Goal: Find specific page/section: Find specific page/section

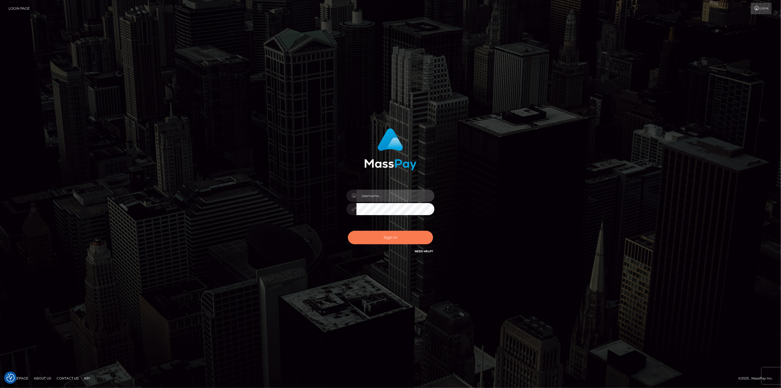
type input "scott.cm"
click at [403, 237] on button "Sign in" at bounding box center [390, 237] width 85 height 13
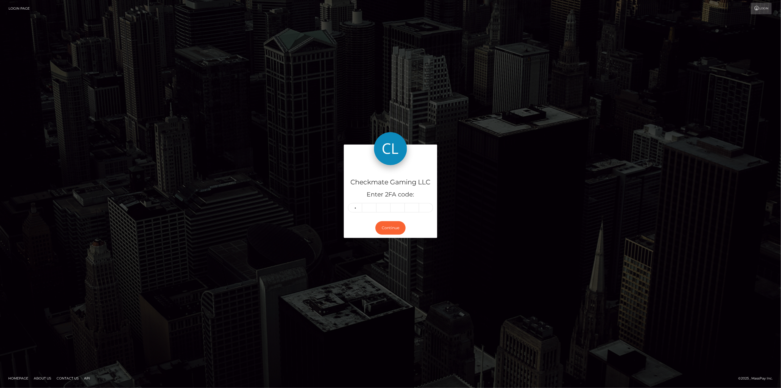
type input "7"
type input "8"
type input "2"
type input "3"
type input "7"
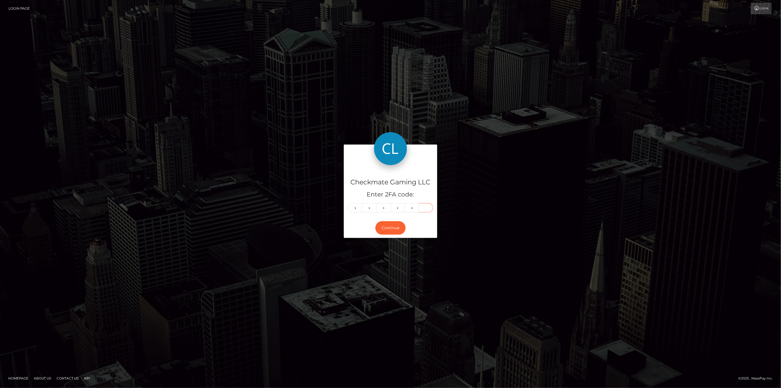
type input "4"
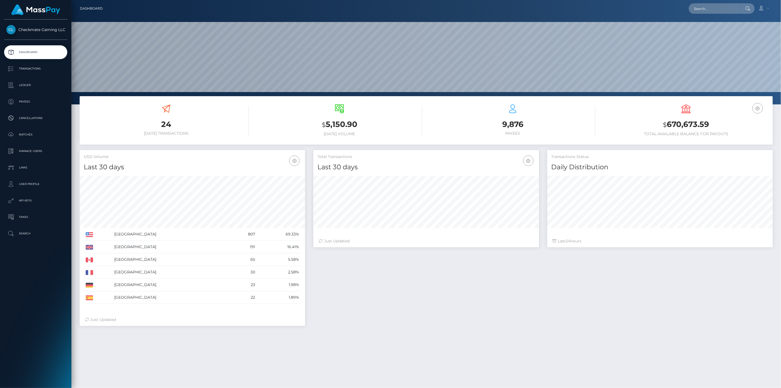
scroll to position [97, 226]
click at [30, 103] on p "Payees" at bounding box center [35, 102] width 59 height 8
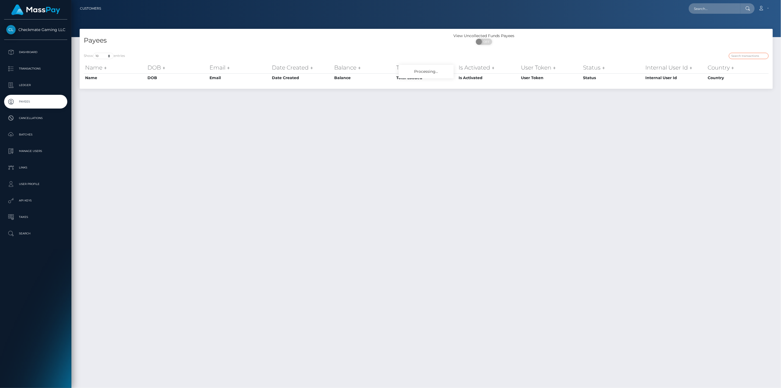
click at [761, 58] on input "search" at bounding box center [749, 56] width 40 height 6
paste input "3158"
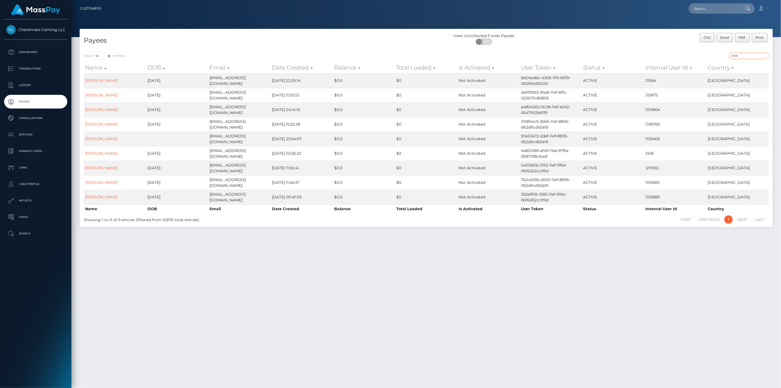
click at [753, 54] on input "3158" at bounding box center [749, 56] width 40 height 6
click at [752, 54] on input "3158" at bounding box center [749, 56] width 40 height 6
paste input "8317"
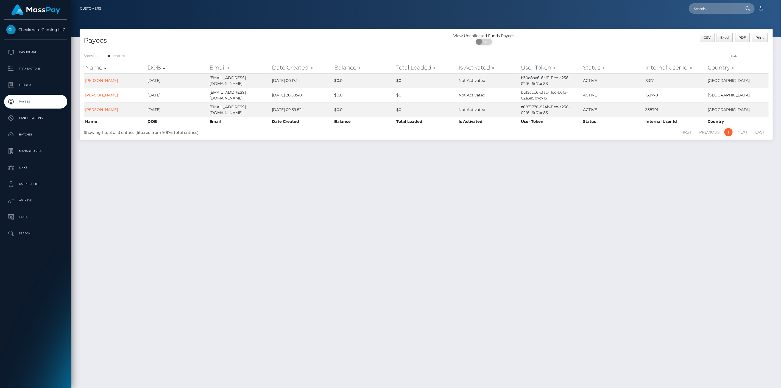
click at [415, 49] on div "Show 10 25 50 100 250 entries 8317 Name DOB Email Date Created Balance Total Lo…" at bounding box center [426, 94] width 693 height 91
click at [744, 54] on input "8317" at bounding box center [749, 56] width 40 height 6
paste input "34101"
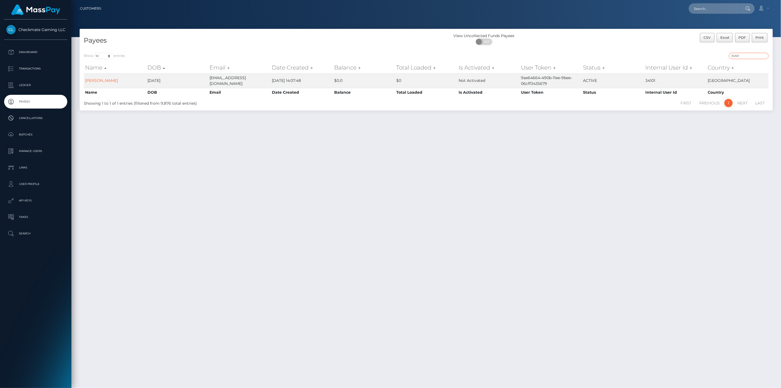
drag, startPoint x: 749, startPoint y: 55, endPoint x: 688, endPoint y: 56, distance: 60.7
click at [689, 55] on div "34101" at bounding box center [599, 57] width 338 height 8
paste input "99625"
drag, startPoint x: 751, startPoint y: 57, endPoint x: 701, endPoint y: 50, distance: 50.7
click at [701, 50] on div "Show 10 25 50 100 250 entries 399625 Name DOB Email Date Created Balance Total …" at bounding box center [426, 80] width 693 height 62
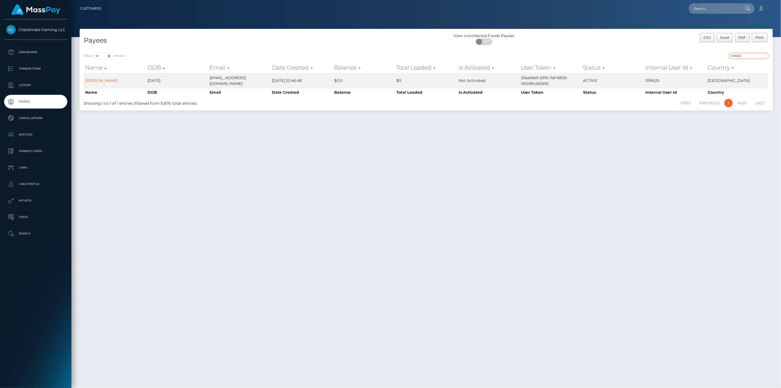
paste input "1339638"
drag, startPoint x: 746, startPoint y: 54, endPoint x: 700, endPoint y: 54, distance: 46.1
click at [704, 50] on div "Show 10 25 50 100 250 entries 1339638 Name DOB Email Date Created Balance Total…" at bounding box center [426, 80] width 693 height 62
paste input "42509"
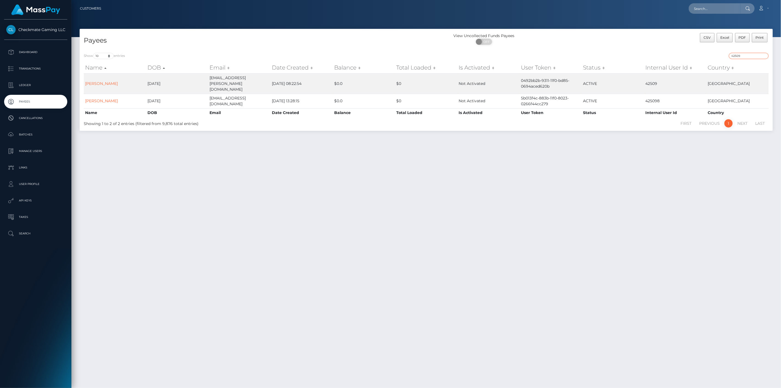
click at [756, 54] on input "42509" at bounding box center [749, 56] width 40 height 6
paste input "1223893"
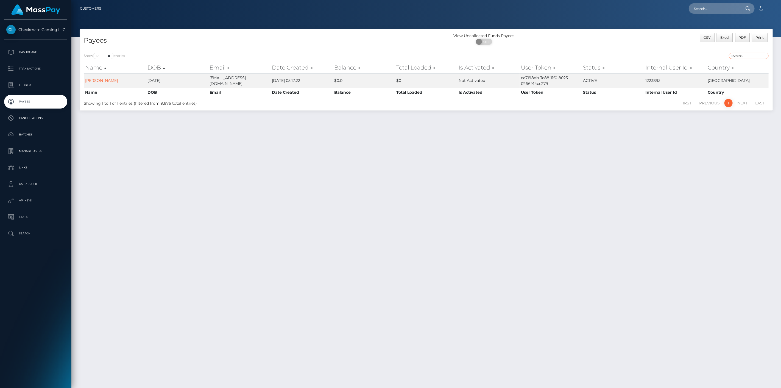
click at [719, 52] on div "Show 10 25 50 100 250 entries 1223893 Name DOB Email Date Created Balance Total…" at bounding box center [426, 80] width 693 height 62
paste input "3684"
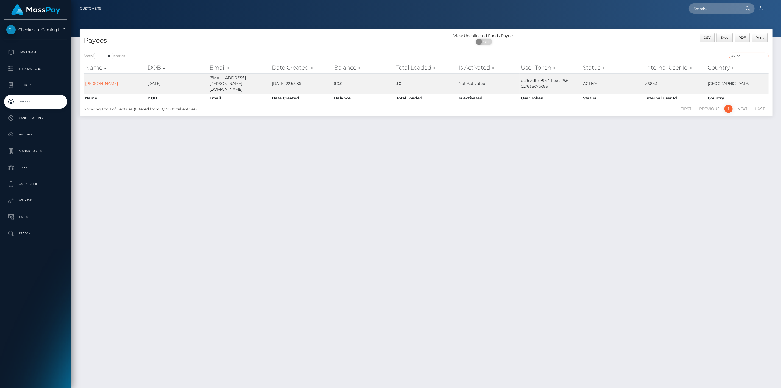
click at [745, 56] on input "36843" at bounding box center [749, 56] width 40 height 6
paste input "1302241"
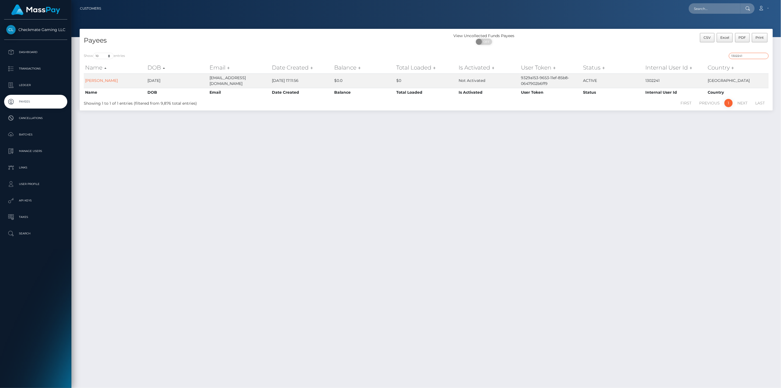
drag, startPoint x: 750, startPoint y: 57, endPoint x: 706, endPoint y: 54, distance: 44.0
click at [706, 54] on div "1302241" at bounding box center [599, 57] width 338 height 8
paste input "47762"
drag, startPoint x: 726, startPoint y: 53, endPoint x: 719, endPoint y: 52, distance: 7.2
click at [720, 53] on div "47762" at bounding box center [599, 57] width 338 height 8
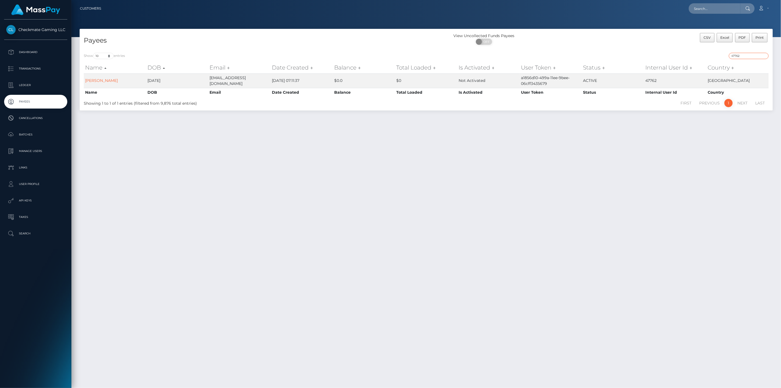
paste input "375764"
drag, startPoint x: 749, startPoint y: 58, endPoint x: 701, endPoint y: 62, distance: 47.9
click at [718, 54] on div "375764" at bounding box center [599, 57] width 338 height 8
paste input "1327849"
drag, startPoint x: 758, startPoint y: 54, endPoint x: 693, endPoint y: 54, distance: 64.6
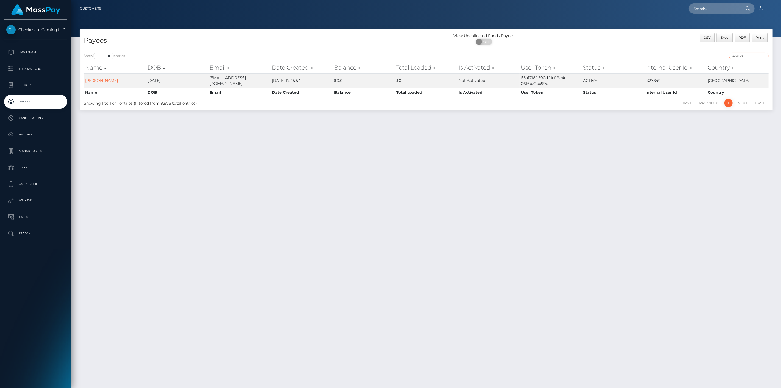
click at [696, 53] on div "1327849" at bounding box center [599, 57] width 338 height 8
paste input "48398"
drag, startPoint x: 760, startPoint y: 56, endPoint x: 695, endPoint y: 53, distance: 64.3
click at [695, 53] on div "1348398" at bounding box center [599, 57] width 338 height 8
paste input "8317"
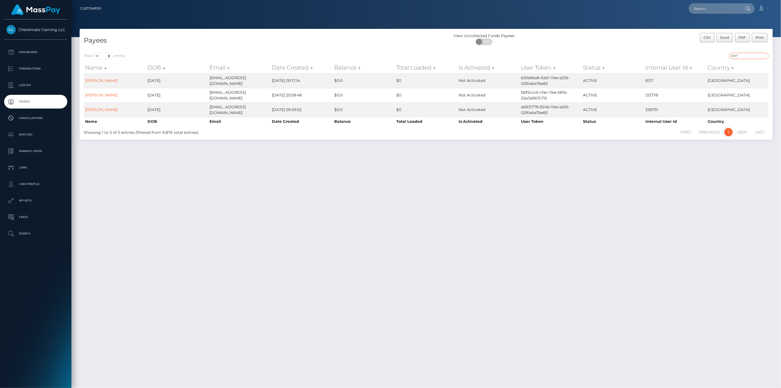
type input "8317"
click at [104, 78] on link "Reece Drost" at bounding box center [101, 80] width 33 height 5
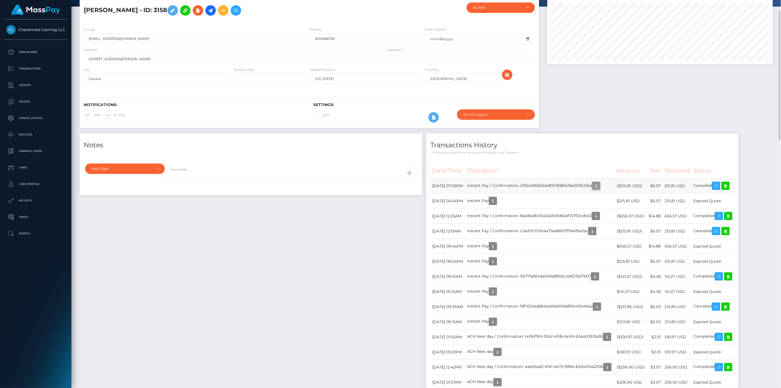
scroll to position [66, 226]
click at [600, 185] on icon "button" at bounding box center [596, 185] width 7 height 7
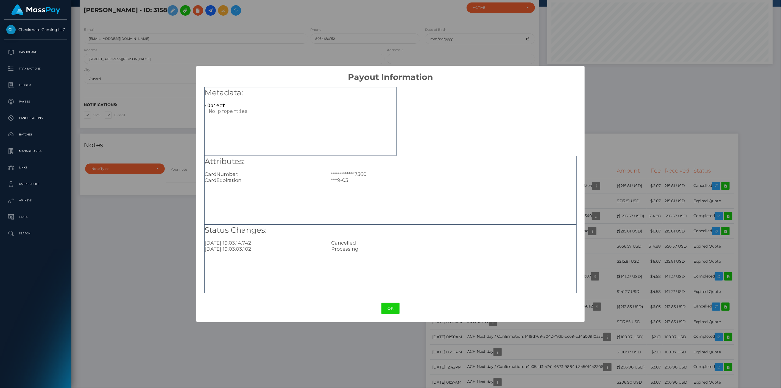
click at [622, 204] on div "**********" at bounding box center [390, 194] width 781 height 388
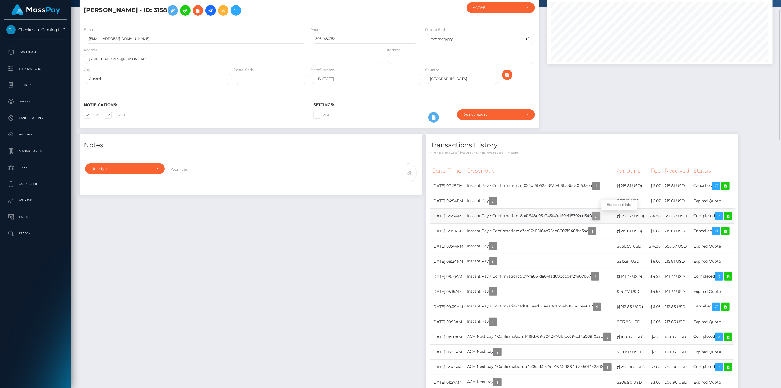
click at [599, 214] on icon "button" at bounding box center [596, 216] width 7 height 7
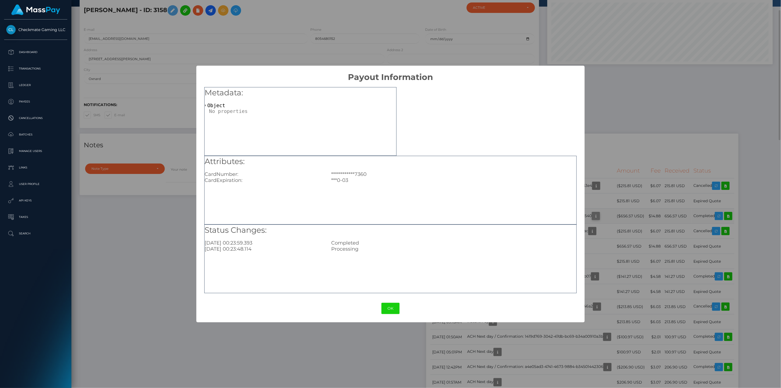
click at [621, 214] on div "**********" at bounding box center [390, 194] width 781 height 388
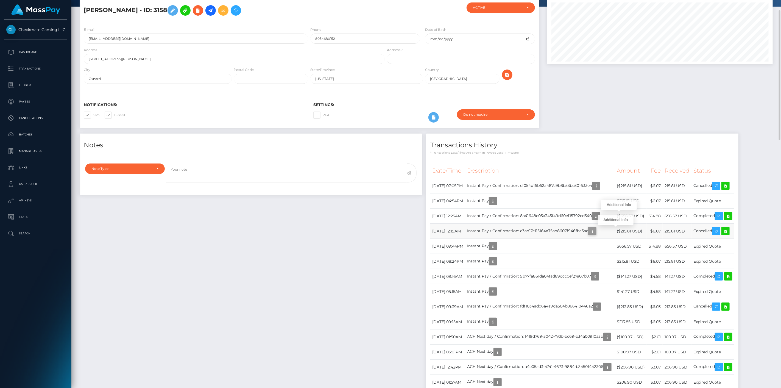
click at [596, 230] on icon "button" at bounding box center [592, 231] width 7 height 7
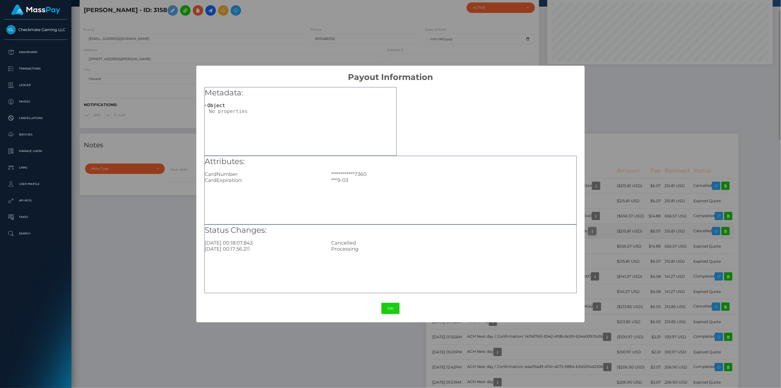
click at [617, 230] on div "**********" at bounding box center [390, 194] width 781 height 388
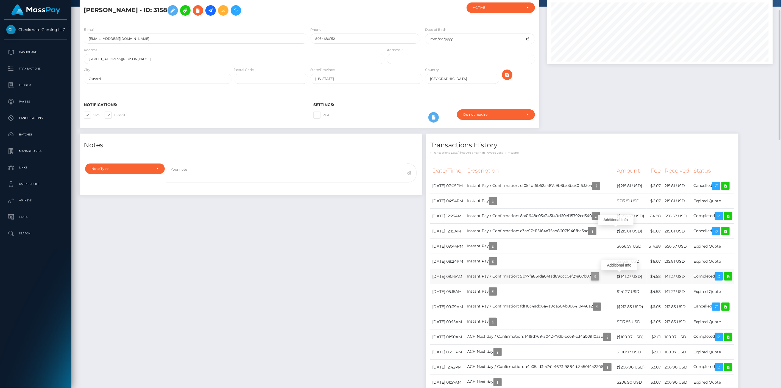
click at [599, 274] on icon "button" at bounding box center [595, 276] width 7 height 7
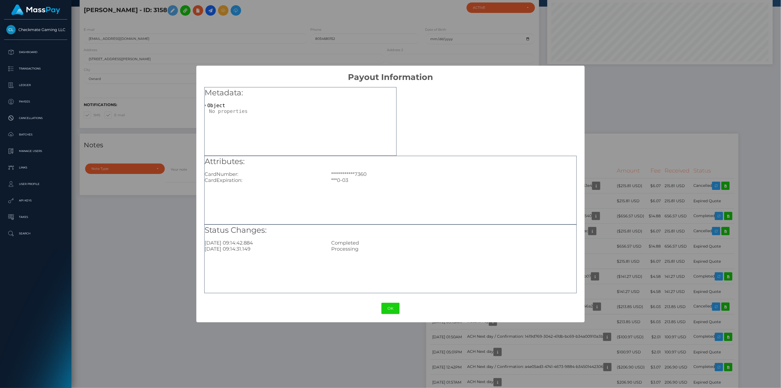
drag, startPoint x: 620, startPoint y: 274, endPoint x: 628, endPoint y: 249, distance: 25.8
click at [620, 273] on div "**********" at bounding box center [390, 194] width 781 height 388
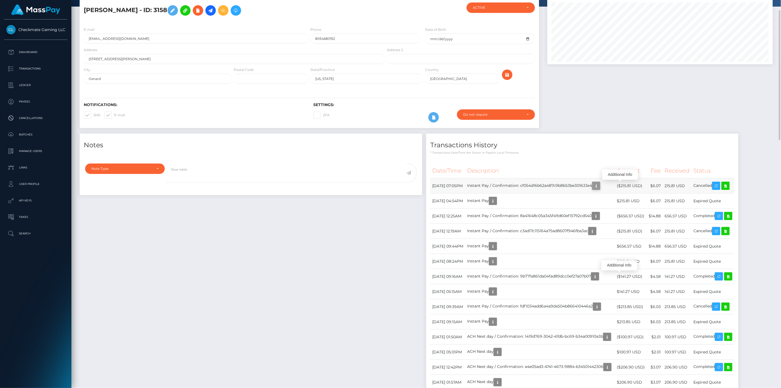
click at [600, 185] on icon "button" at bounding box center [596, 185] width 7 height 7
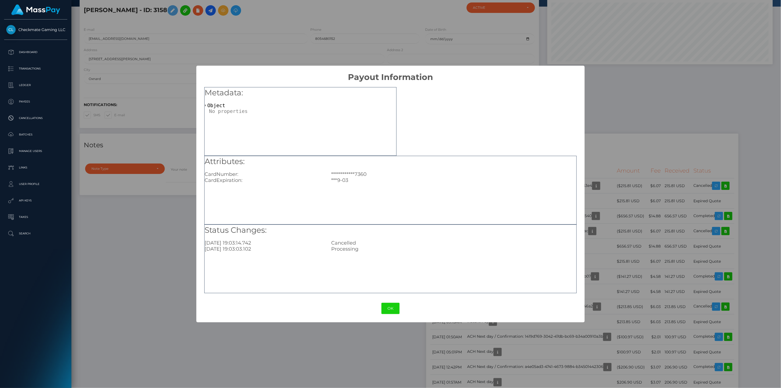
click at [625, 183] on div "**********" at bounding box center [390, 194] width 781 height 388
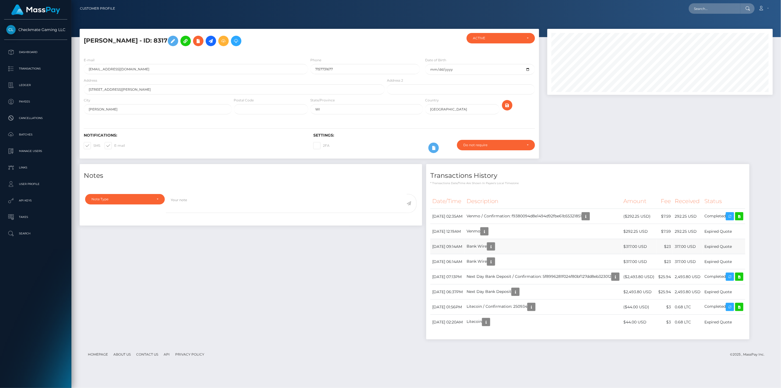
scroll to position [66, 226]
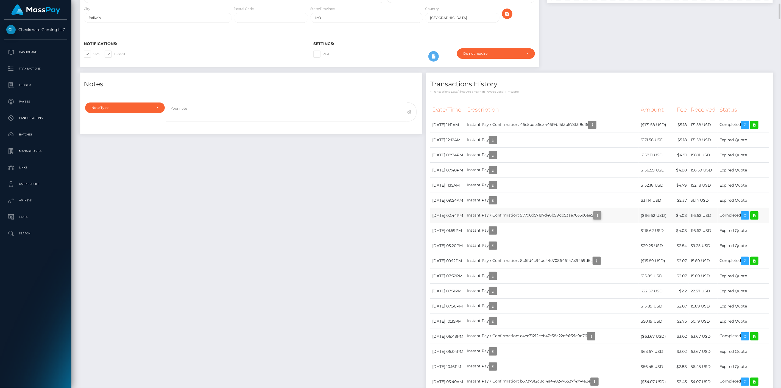
scroll to position [66, 226]
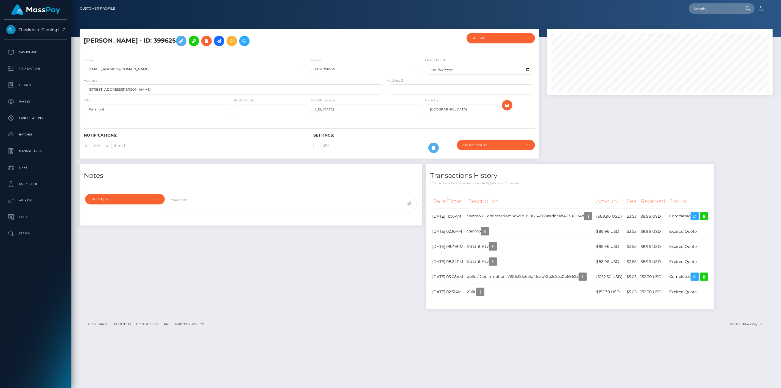
scroll to position [66, 226]
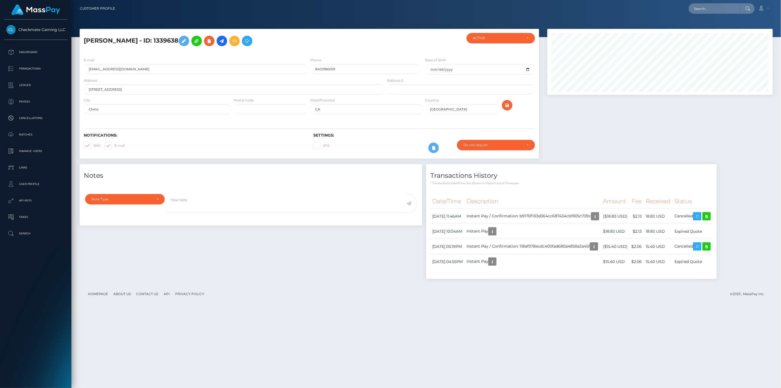
scroll to position [66, 226]
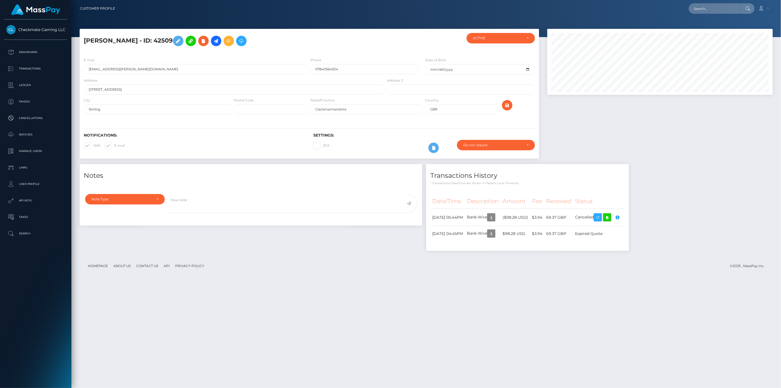
scroll to position [66, 226]
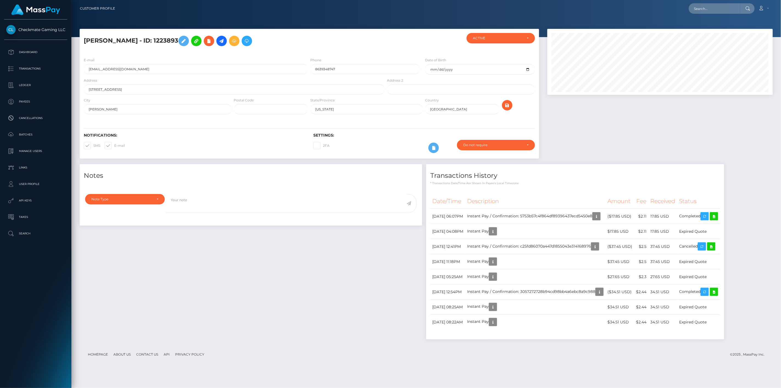
scroll to position [66, 226]
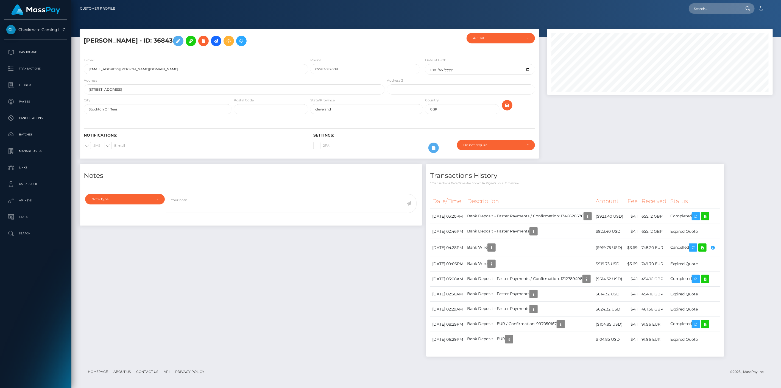
scroll to position [66, 226]
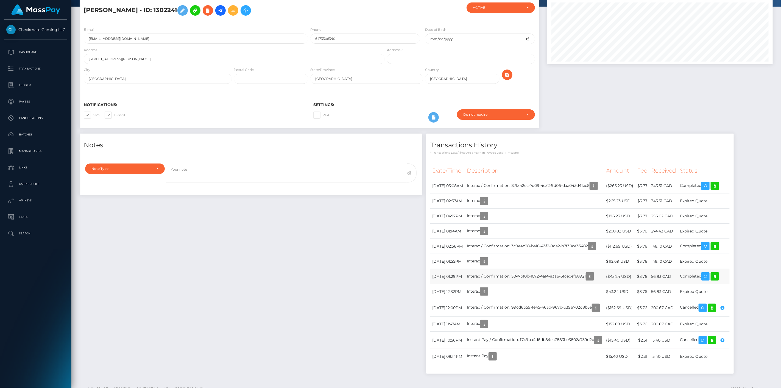
scroll to position [49, 0]
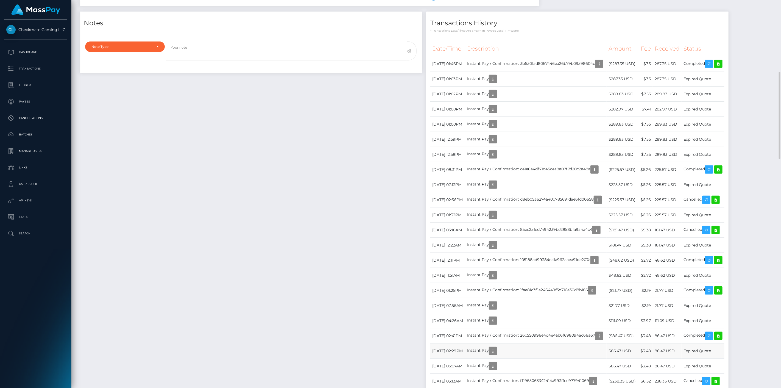
scroll to position [183, 0]
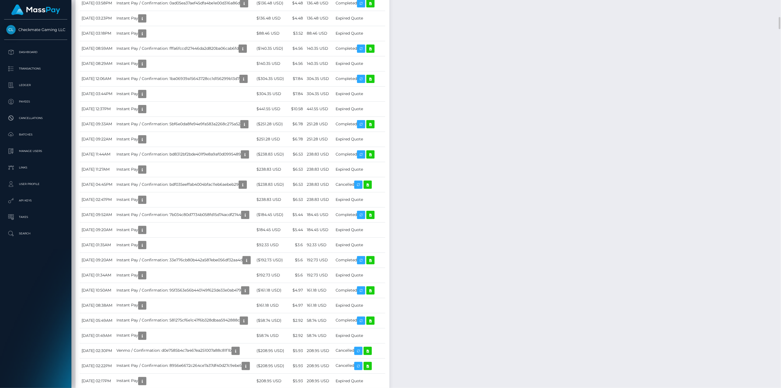
scroll to position [66, 226]
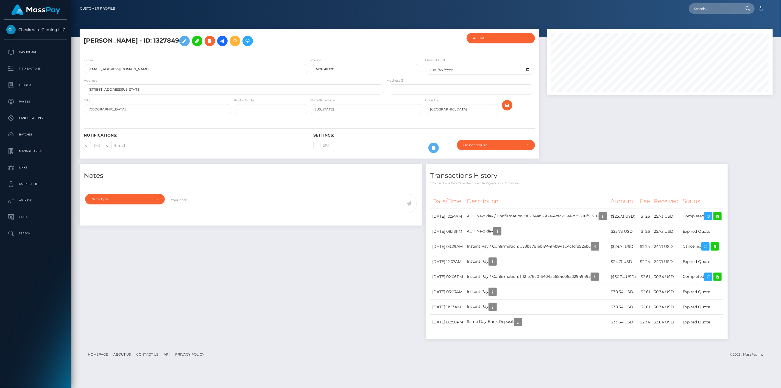
scroll to position [66, 226]
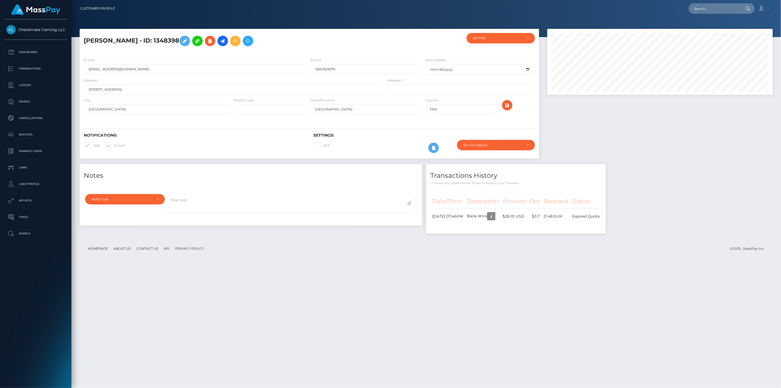
scroll to position [66, 226]
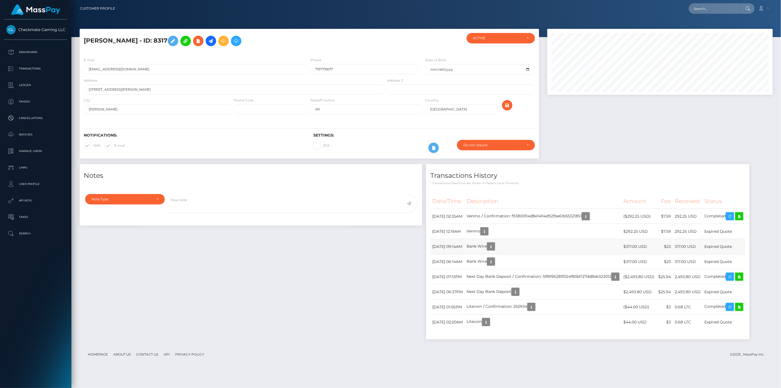
scroll to position [66, 226]
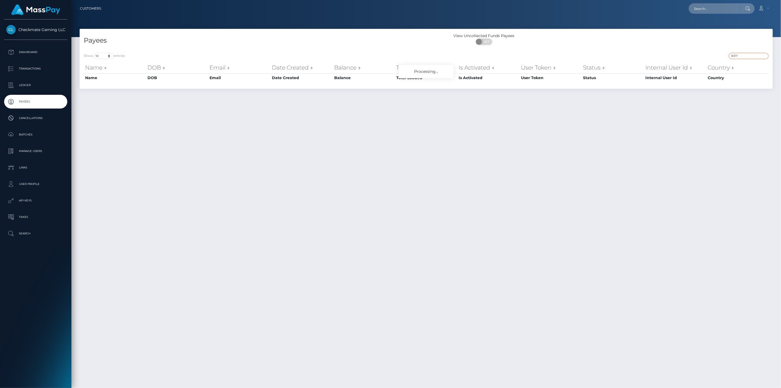
drag, startPoint x: 713, startPoint y: 56, endPoint x: 682, endPoint y: 56, distance: 30.8
click at [683, 55] on div "8317" at bounding box center [599, 57] width 338 height 8
paste input "988720"
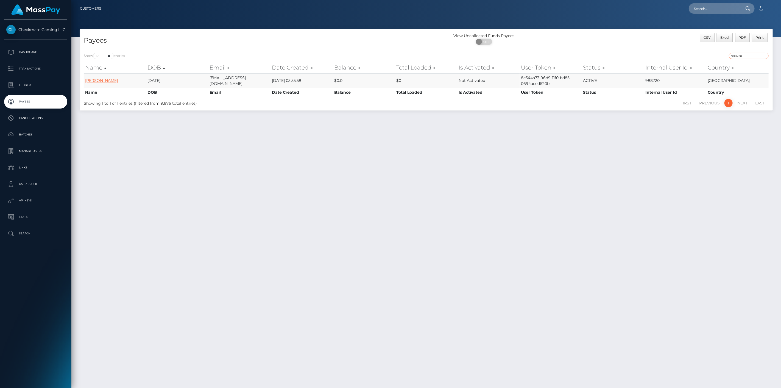
type input "988720"
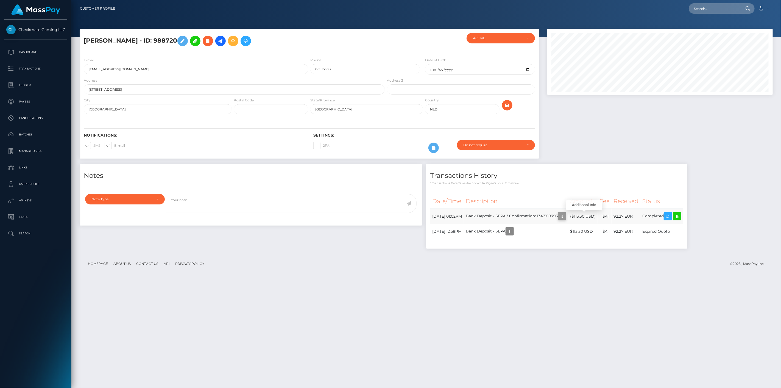
scroll to position [66, 226]
click at [566, 213] on icon "button" at bounding box center [562, 216] width 7 height 7
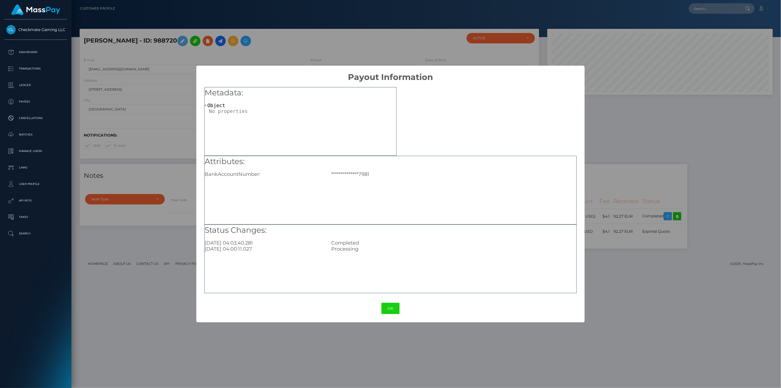
click at [611, 258] on div "**********" at bounding box center [390, 194] width 781 height 388
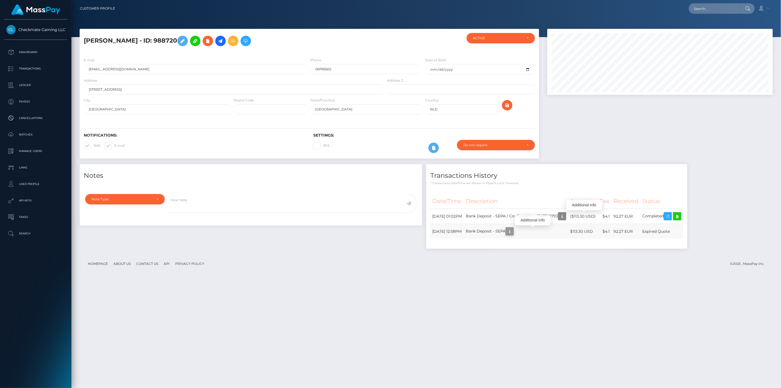
click at [513, 232] on icon "button" at bounding box center [510, 231] width 7 height 7
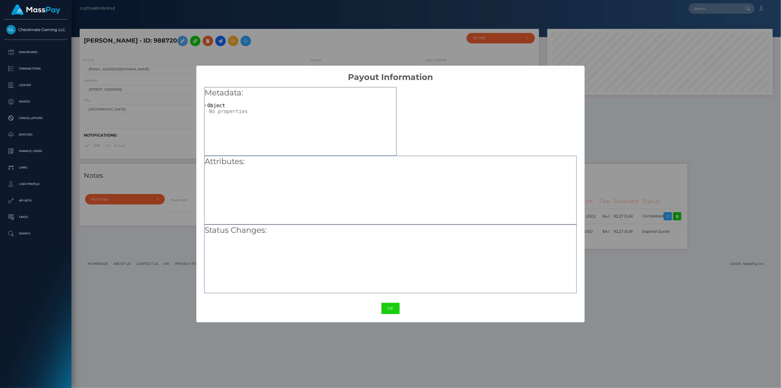
click at [609, 243] on div "× Payout Information Metadata: Object Attributes: Status Changes: OK No Cancel" at bounding box center [390, 194] width 781 height 388
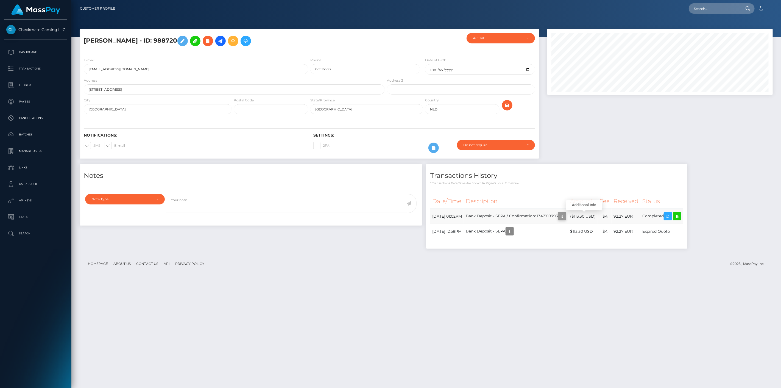
click at [566, 218] on icon "button" at bounding box center [562, 216] width 7 height 7
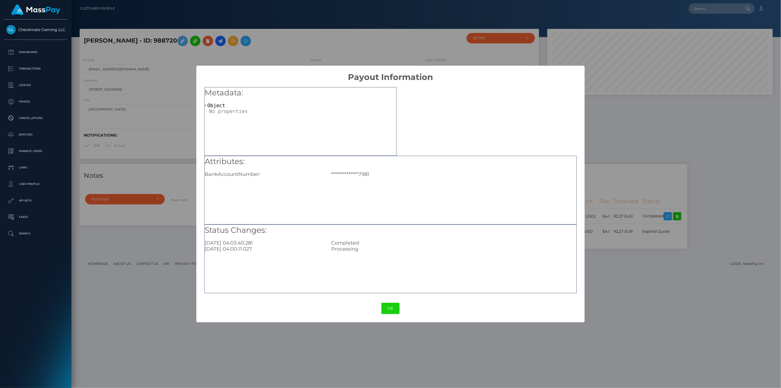
click at [608, 173] on div "**********" at bounding box center [390, 194] width 781 height 388
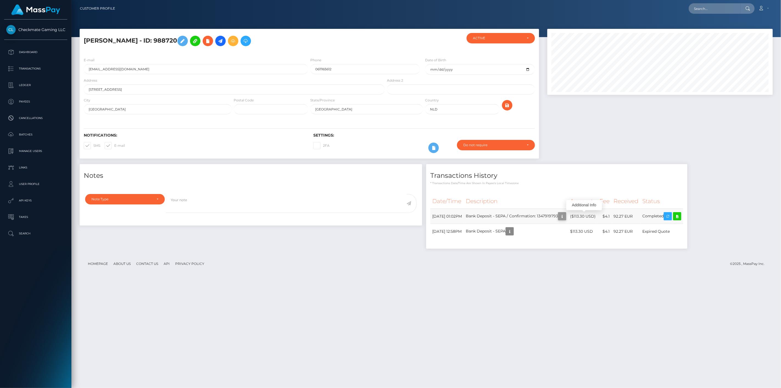
click at [566, 217] on icon "button" at bounding box center [562, 216] width 7 height 7
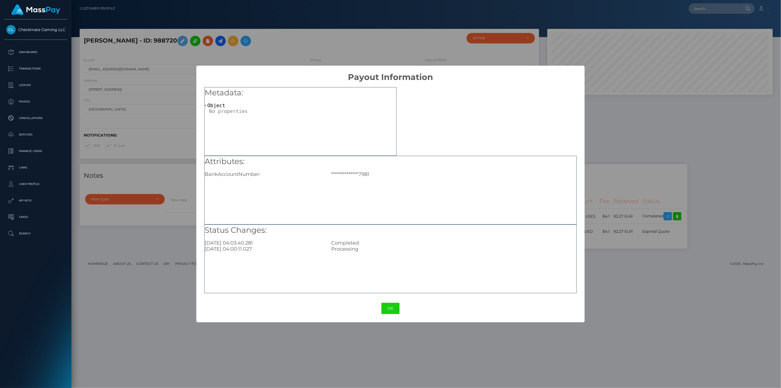
click at [647, 259] on div "**********" at bounding box center [390, 194] width 781 height 388
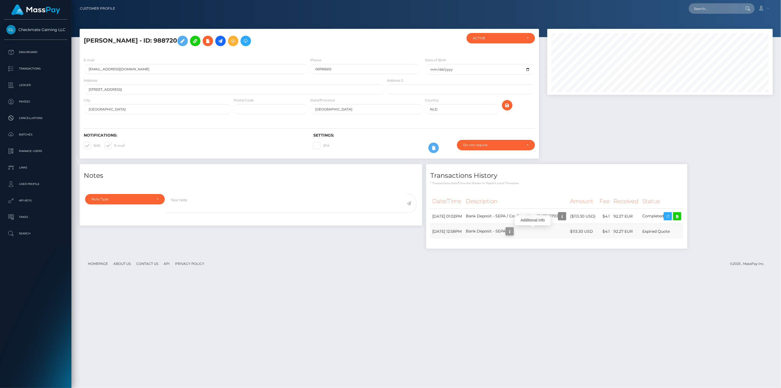
click at [513, 231] on icon "button" at bounding box center [510, 231] width 7 height 7
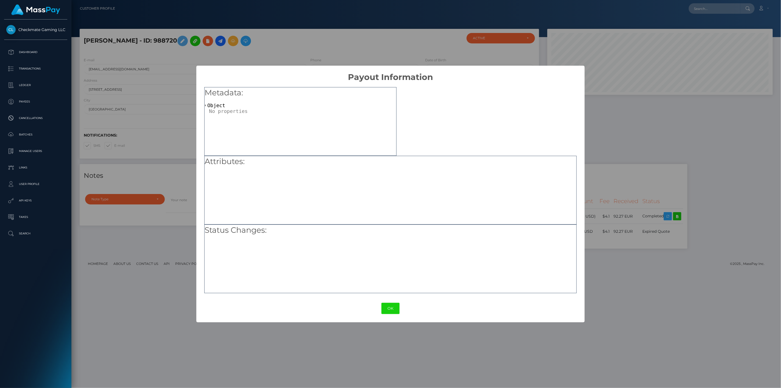
drag, startPoint x: 614, startPoint y: 266, endPoint x: 588, endPoint y: 241, distance: 35.7
click at [612, 264] on div "× Payout Information Metadata: Object Attributes: Status Changes: OK No Cancel" at bounding box center [390, 194] width 781 height 388
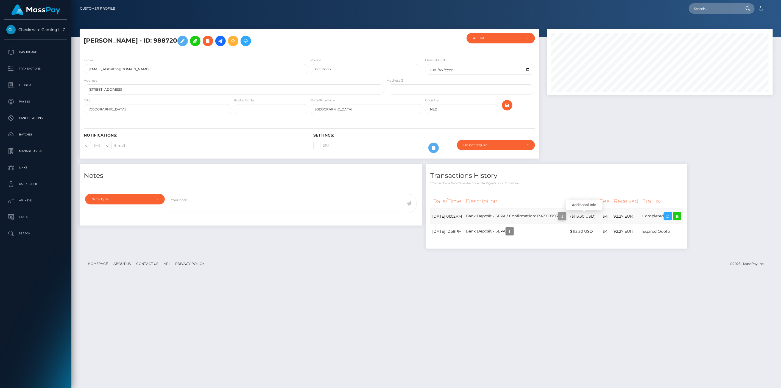
click at [566, 215] on icon "button" at bounding box center [562, 216] width 7 height 7
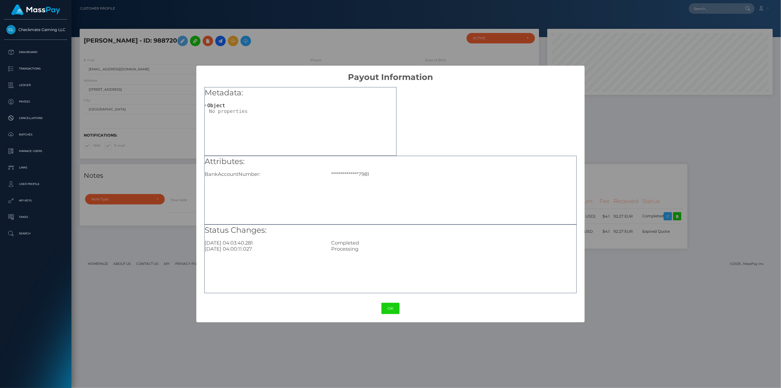
drag, startPoint x: 613, startPoint y: 283, endPoint x: 598, endPoint y: 280, distance: 14.9
click at [607, 281] on div "**********" at bounding box center [390, 194] width 781 height 388
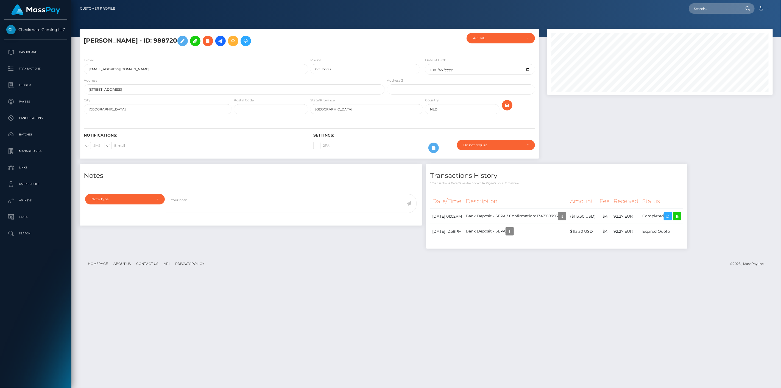
click at [163, 365] on div "Tim ten Voorde - ID: 988720 CLOSED ACTIVE E-mail Phone" at bounding box center [426, 206] width 710 height 354
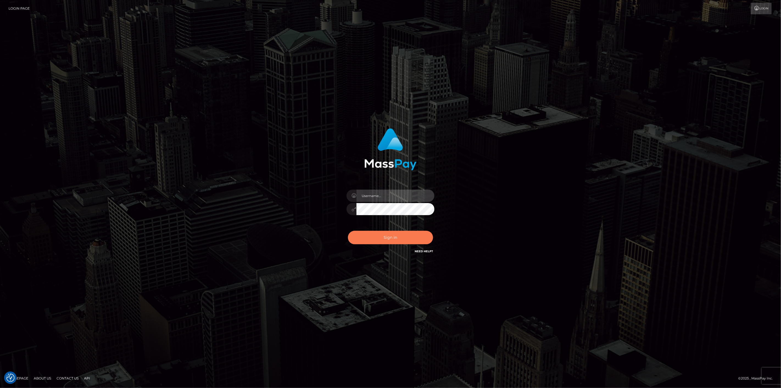
type input "scott.cm"
click at [397, 232] on button "Sign in" at bounding box center [390, 237] width 85 height 13
type input "[DOMAIN_NAME]"
click at [390, 235] on button "Sign in" at bounding box center [390, 237] width 85 height 13
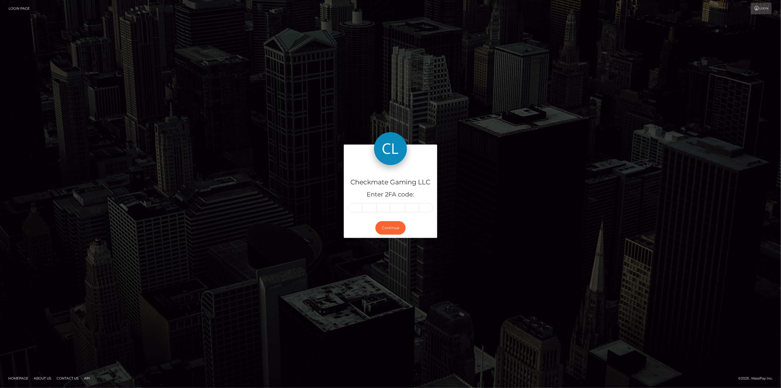
click at [358, 208] on input "text" at bounding box center [355, 207] width 14 height 9
type input "1"
type input "9"
type input "3"
type input "8"
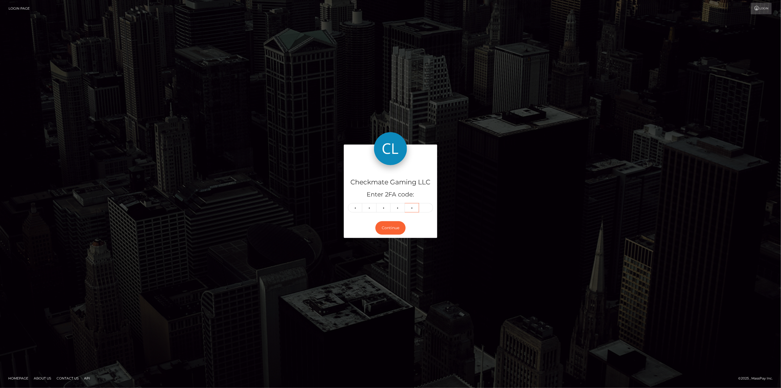
type input "2"
type input "5"
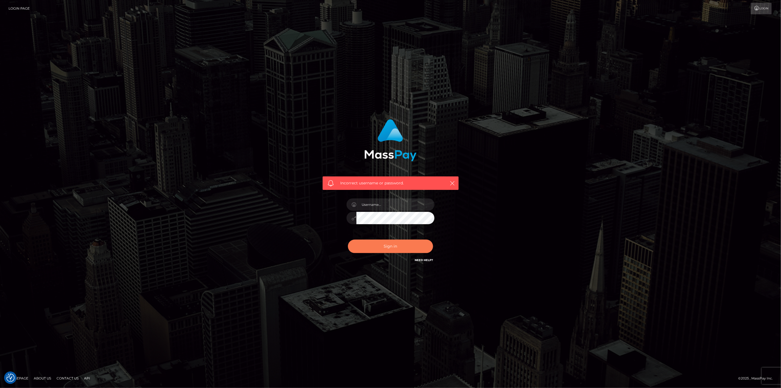
type input "[DOMAIN_NAME]"
click at [385, 248] on button "Sign in" at bounding box center [390, 246] width 85 height 13
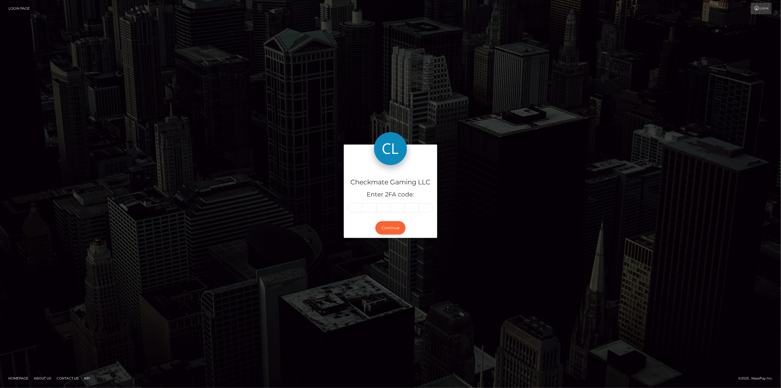
click at [358, 207] on input "text" at bounding box center [355, 207] width 14 height 9
click at [355, 207] on input "text" at bounding box center [355, 207] width 14 height 9
type input "7"
type input "9"
type input "6"
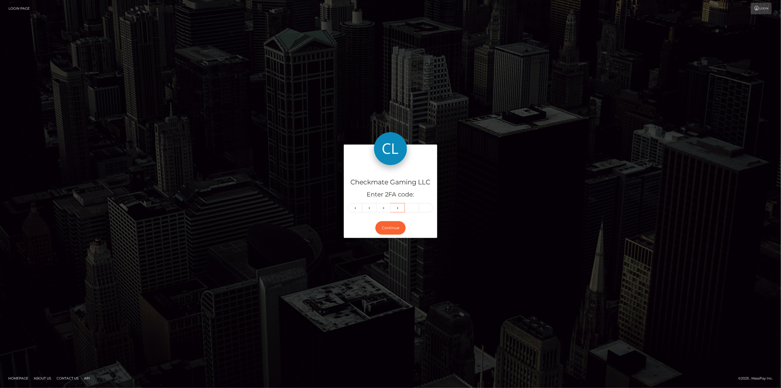
type input "8"
type input "1"
type input "4"
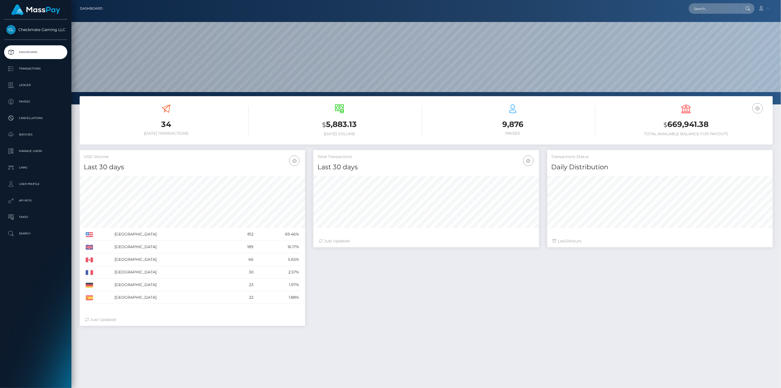
scroll to position [97, 226]
click at [28, 100] on p "Payees" at bounding box center [35, 102] width 59 height 8
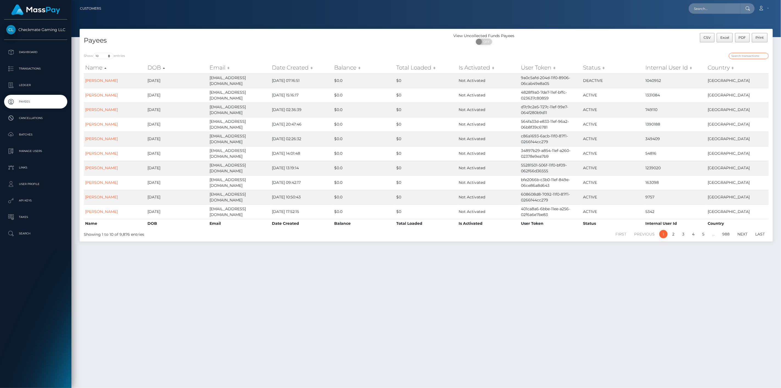
click at [741, 54] on input "search" at bounding box center [749, 56] width 40 height 6
paste input "BBC"
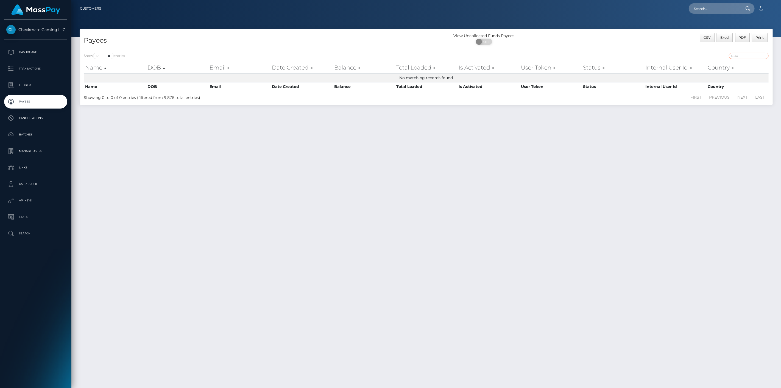
drag, startPoint x: 747, startPoint y: 56, endPoint x: 680, endPoint y: 53, distance: 66.8
click at [684, 53] on div "BBC" at bounding box center [599, 57] width 338 height 8
paste input "560959"
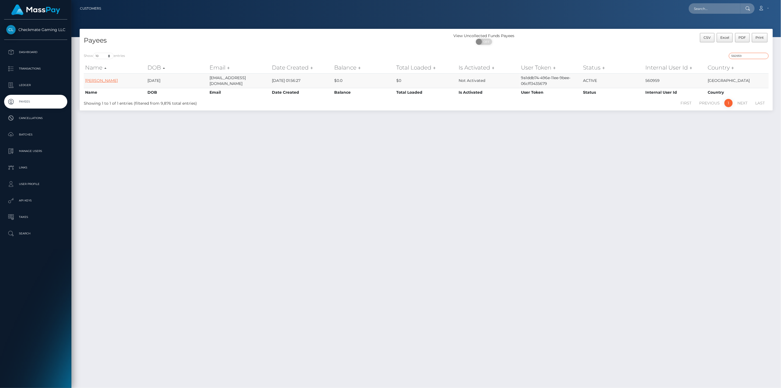
type input "560959"
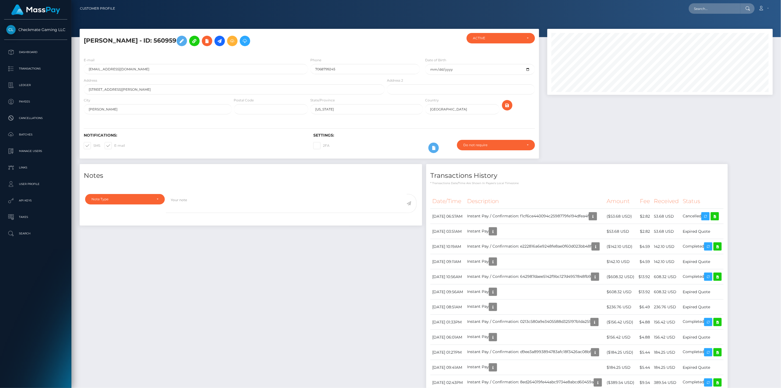
scroll to position [66, 226]
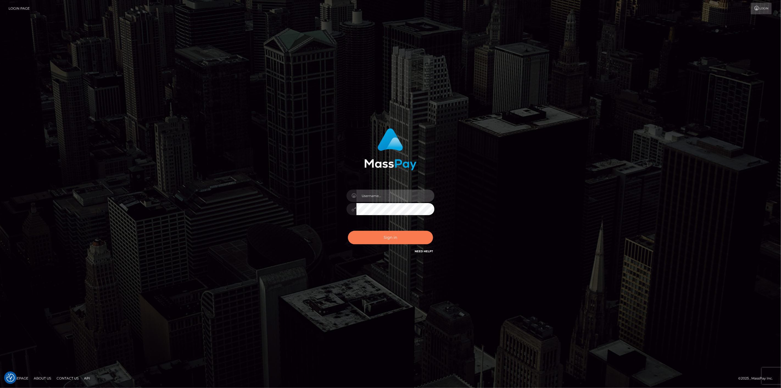
type input "scott.cm"
click at [380, 240] on button "Sign in" at bounding box center [390, 237] width 85 height 13
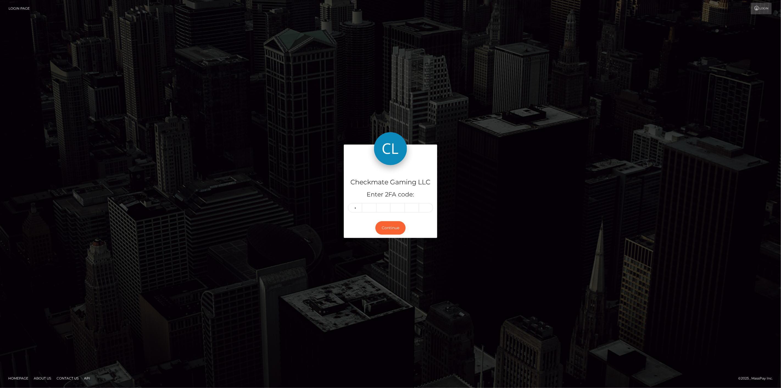
type input "9"
type input "3"
type input "1"
type input "5"
type input "8"
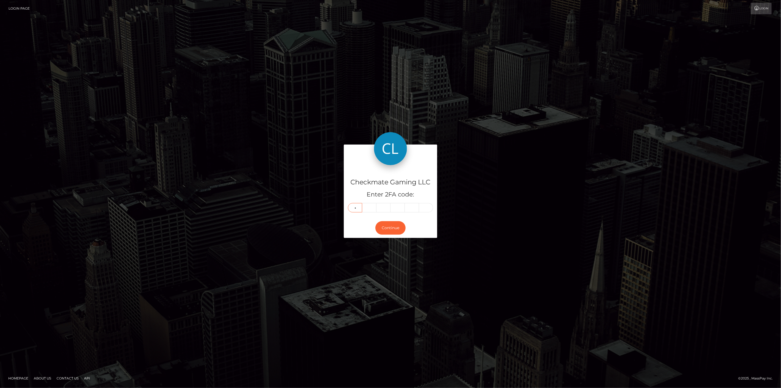
type input "0"
type input "8"
type input "5"
type input "2"
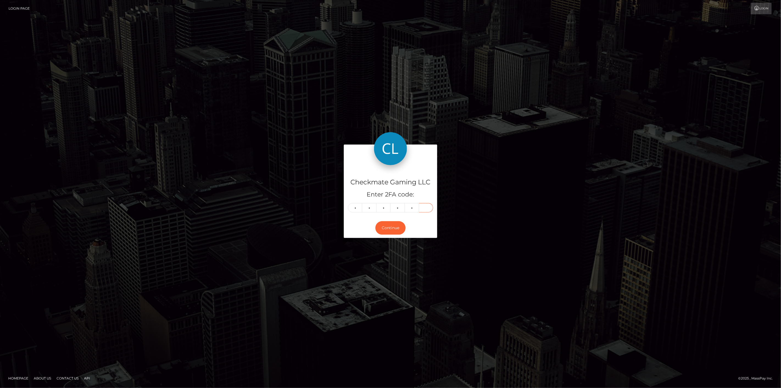
type input "6"
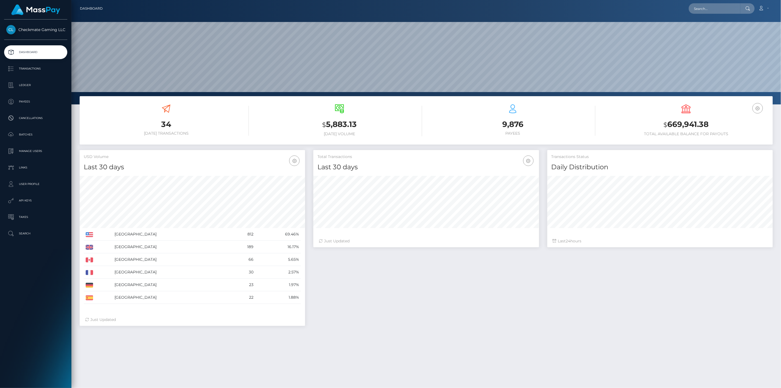
scroll to position [97, 226]
click at [26, 101] on p "Payees" at bounding box center [35, 102] width 59 height 8
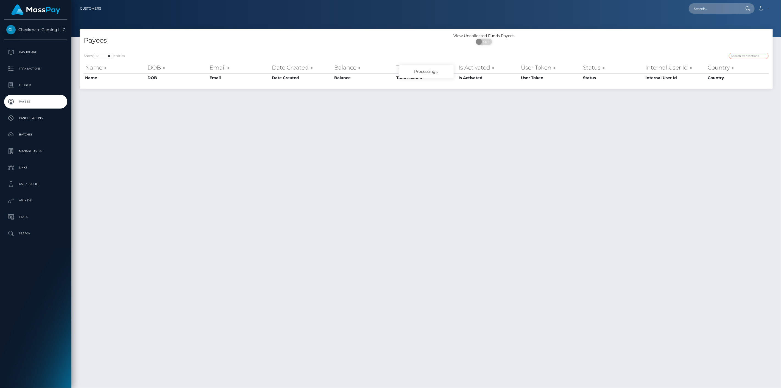
click at [767, 54] on input "search" at bounding box center [749, 56] width 40 height 6
paste input "679963"
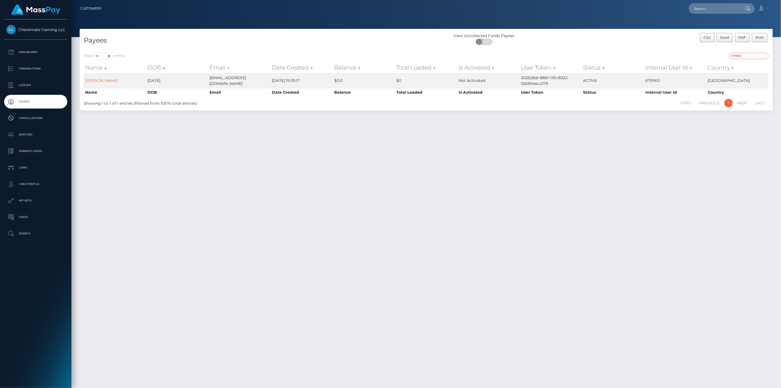
drag, startPoint x: 742, startPoint y: 57, endPoint x: 702, endPoint y: 56, distance: 40.1
click at [702, 55] on div "679963" at bounding box center [599, 57] width 338 height 8
paste input "42195"
type input "42195"
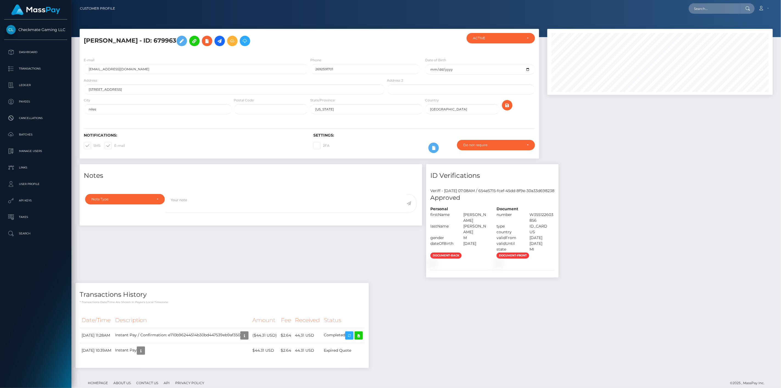
scroll to position [63, 0]
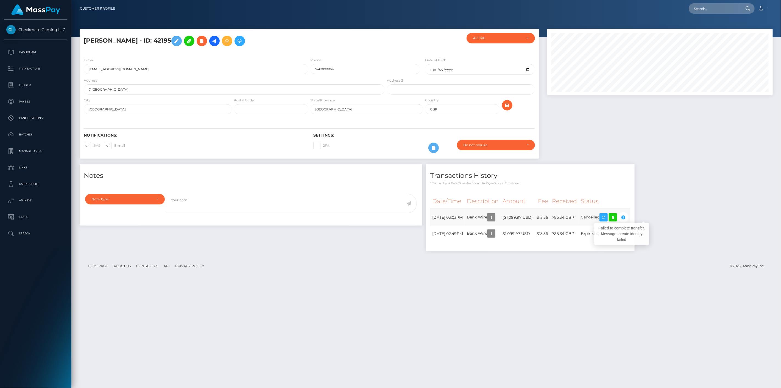
scroll to position [66, 226]
